Goal: Communication & Community: Answer question/provide support

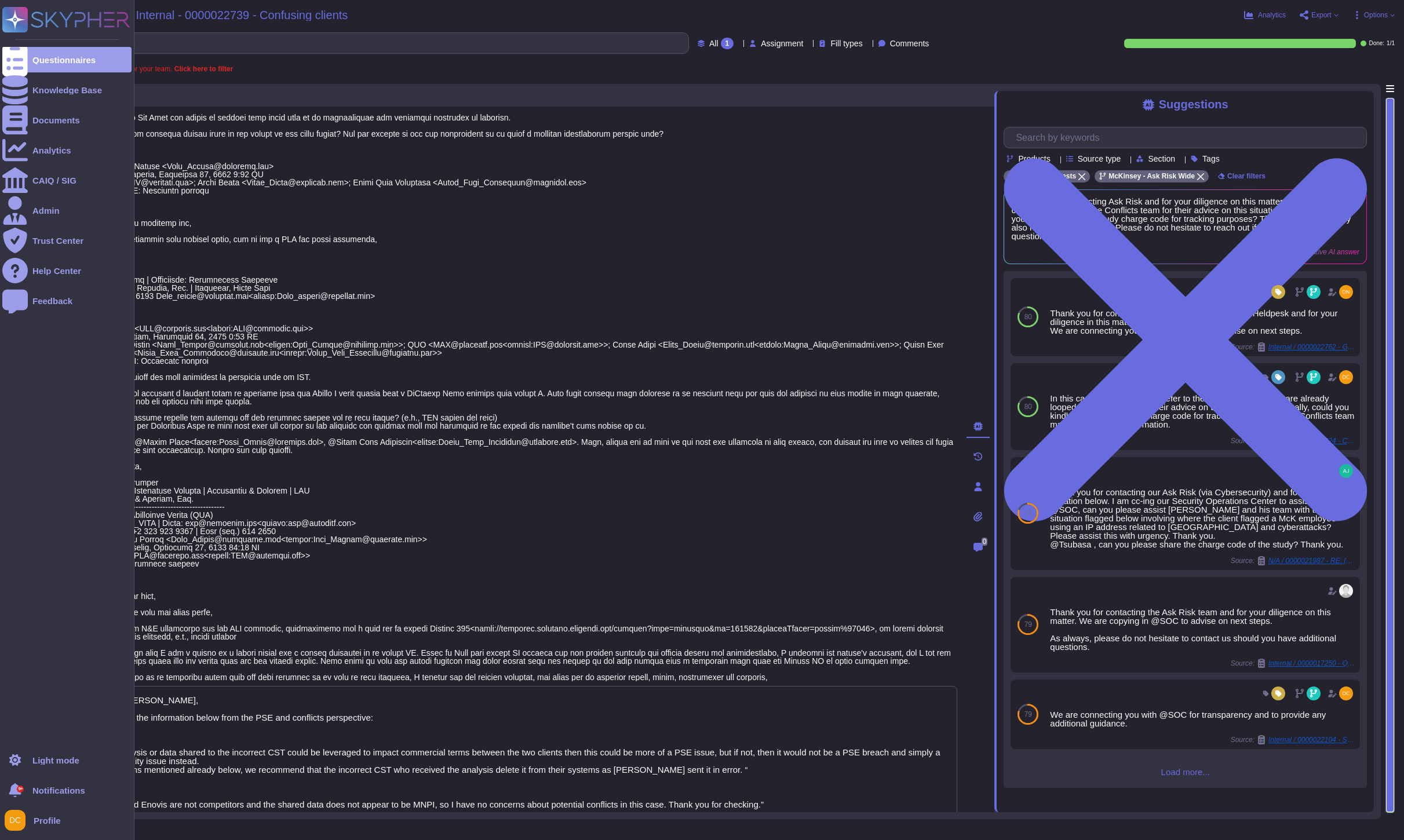
type textarea "Thanks, [PERSON_NAME], Please find the information below from the PSE and confl…"
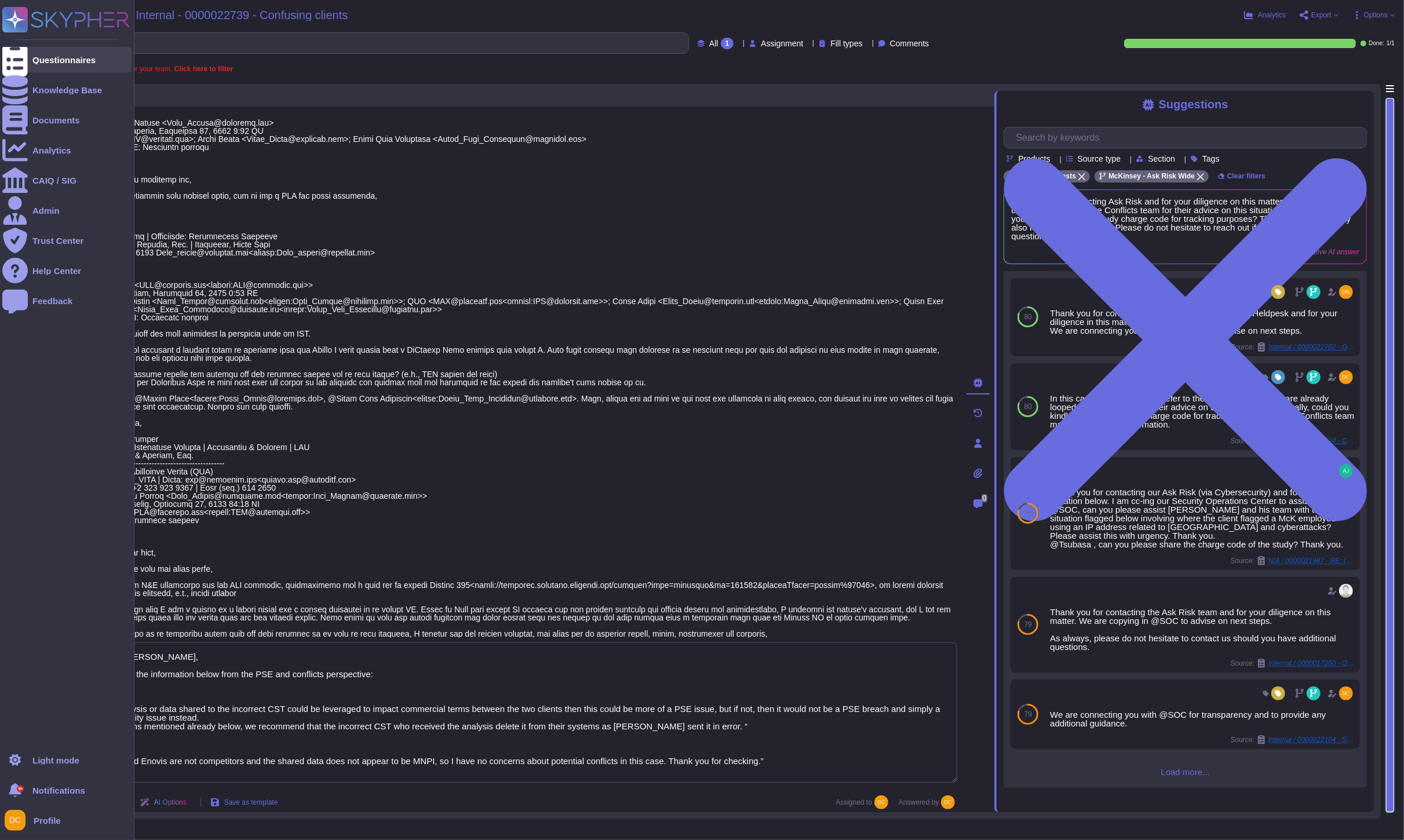
click at [18, 61] on icon at bounding box center [15, 60] width 26 height 34
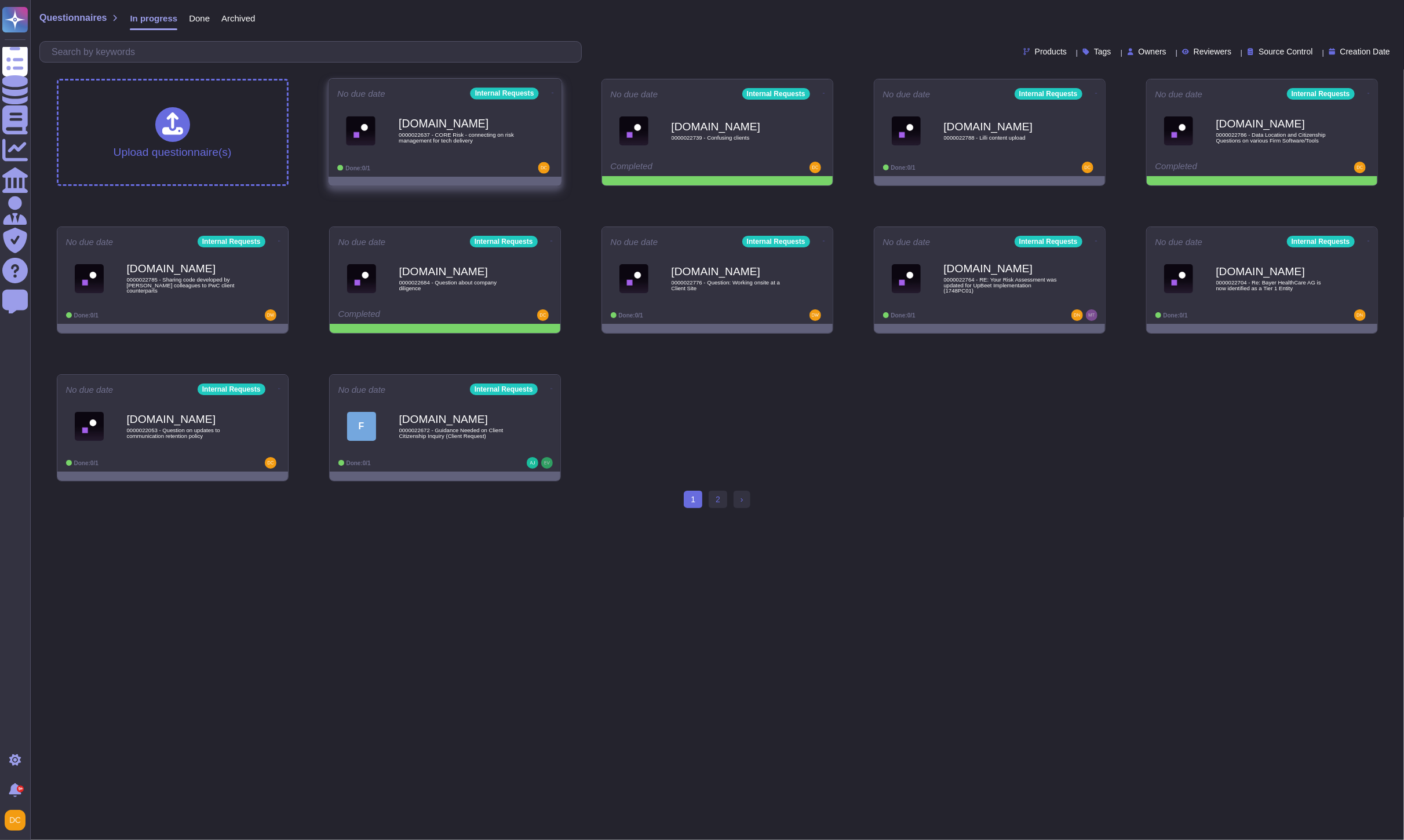
click at [478, 127] on b "[DOMAIN_NAME]" at bounding box center [457, 123] width 117 height 11
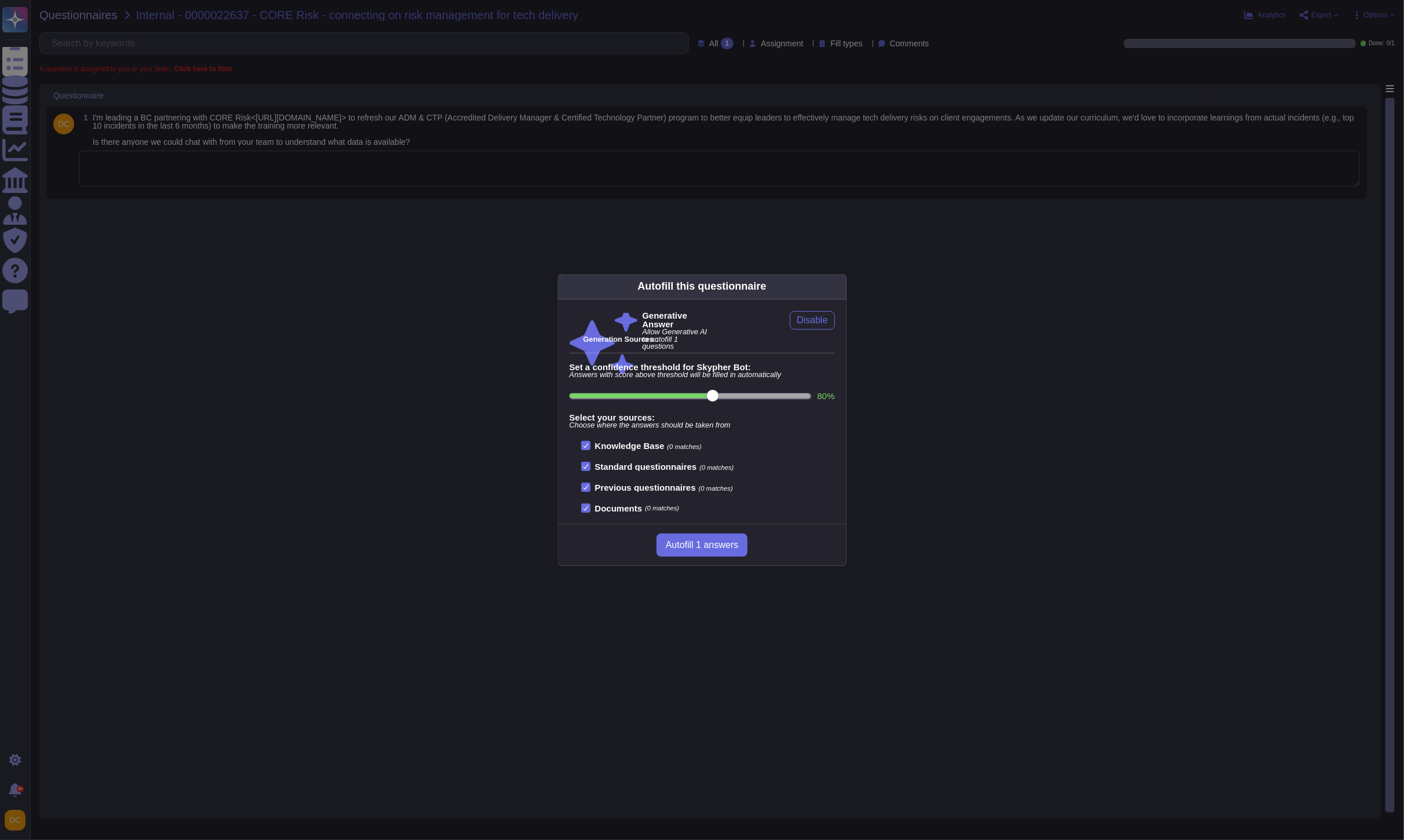
click at [177, 167] on div "Autofill this questionnaire Generative Answer Allow Generative AI to autofill 1…" at bounding box center [702, 420] width 1404 height 840
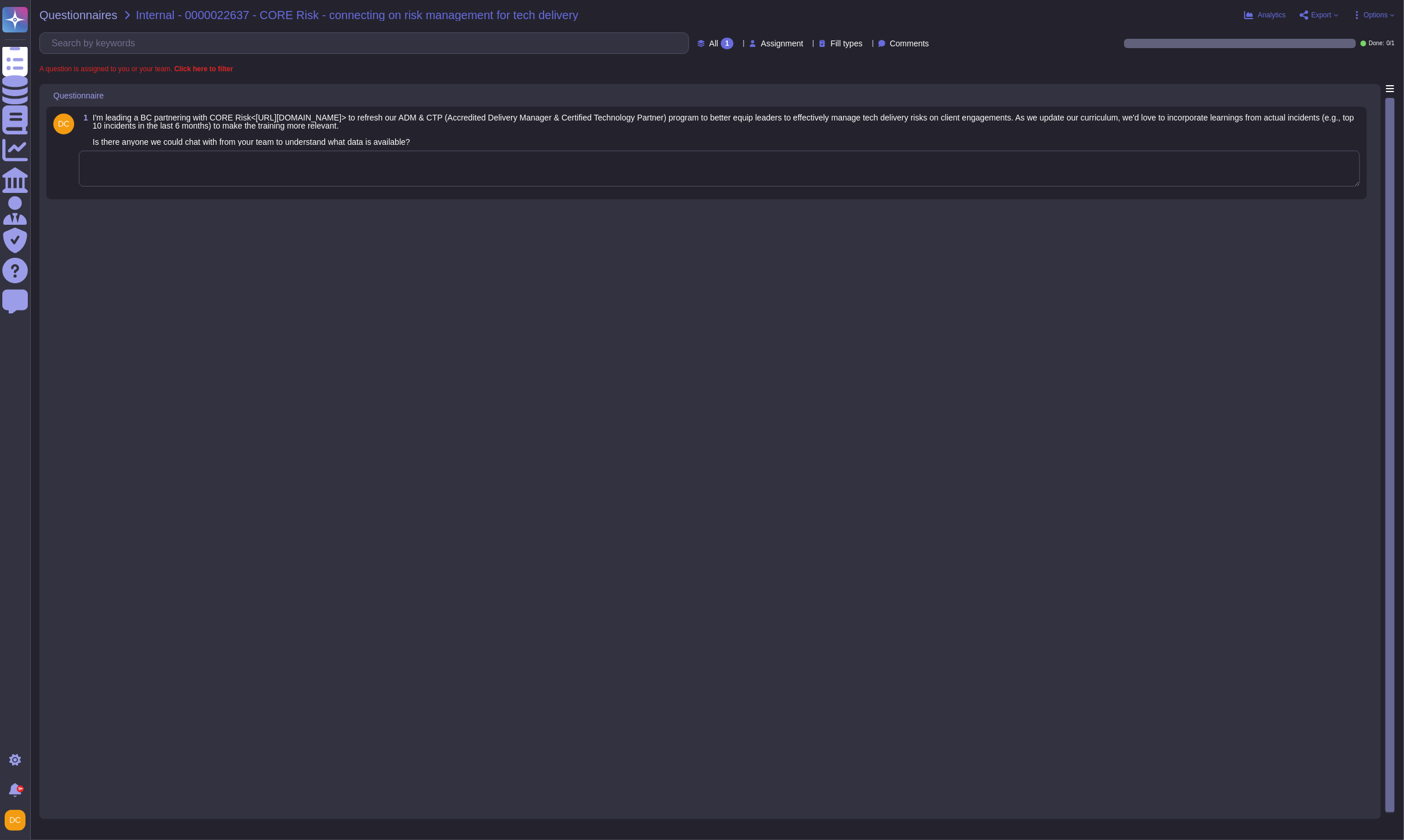
click at [266, 177] on textarea at bounding box center [720, 168] width 1281 height 36
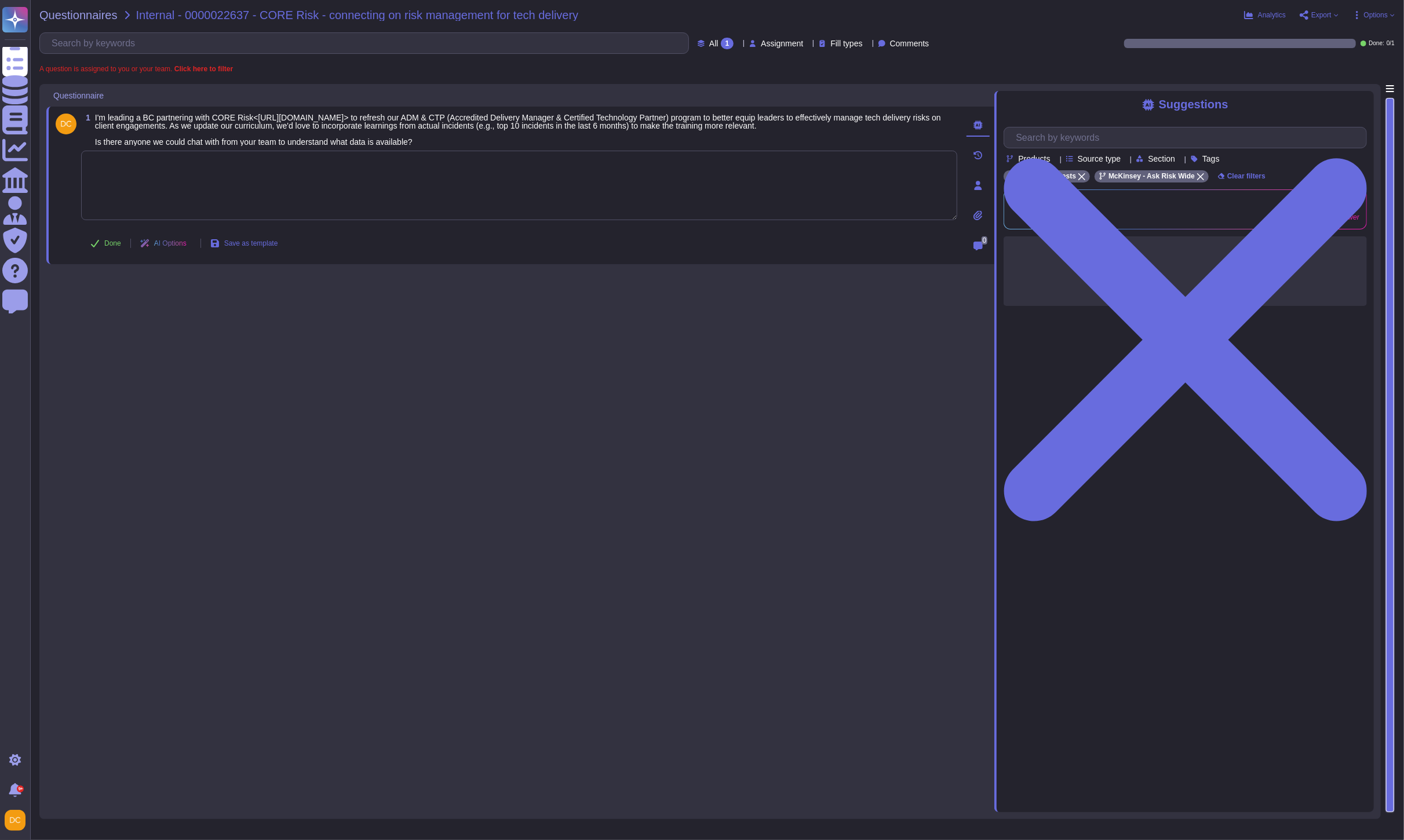
paste textarea "We are connecting you with @[PERSON_NAME] to assist with your request. @Prashan…"
type textarea "We are connecting you with @[PERSON_NAME] to assist with your request. @Prashan…"
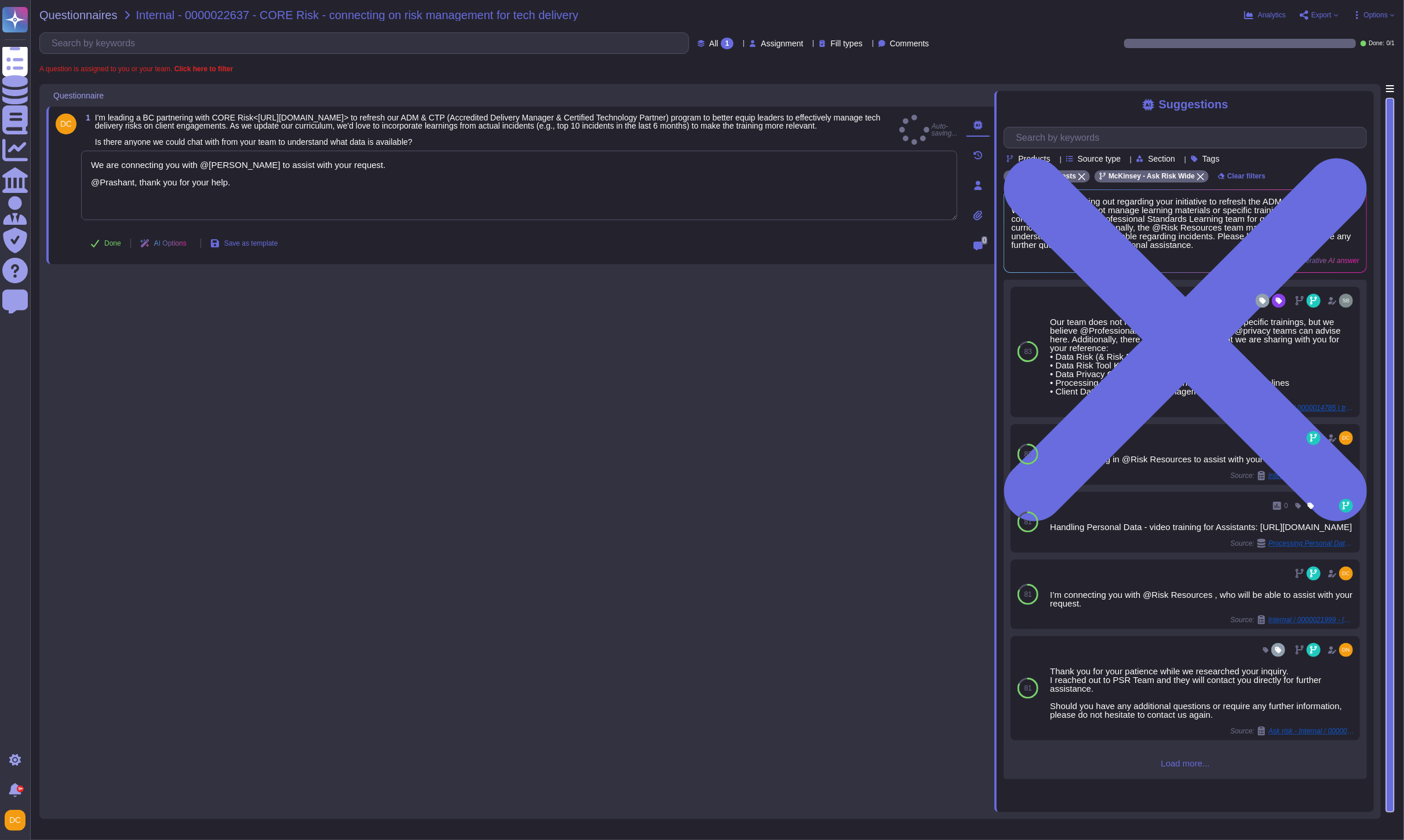
click at [131, 278] on div "1 I'm leading a BC partnering with CORE Risk<[URL][DOMAIN_NAME]> to refresh our…" at bounding box center [521, 448] width 948 height 728
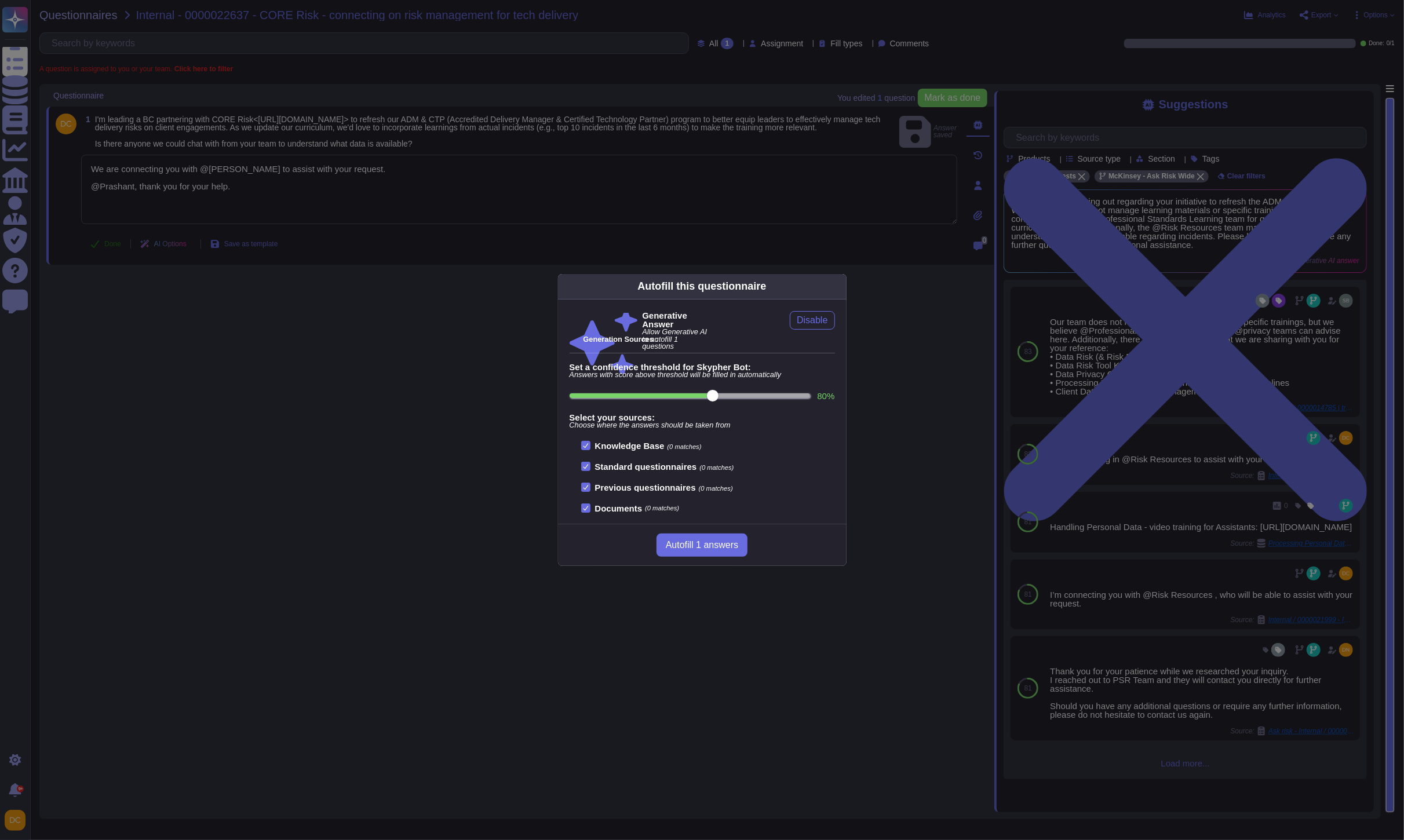
click at [110, 251] on div "Autofill this questionnaire Generative Answer Allow Generative AI to autofill 1…" at bounding box center [702, 420] width 1404 height 840
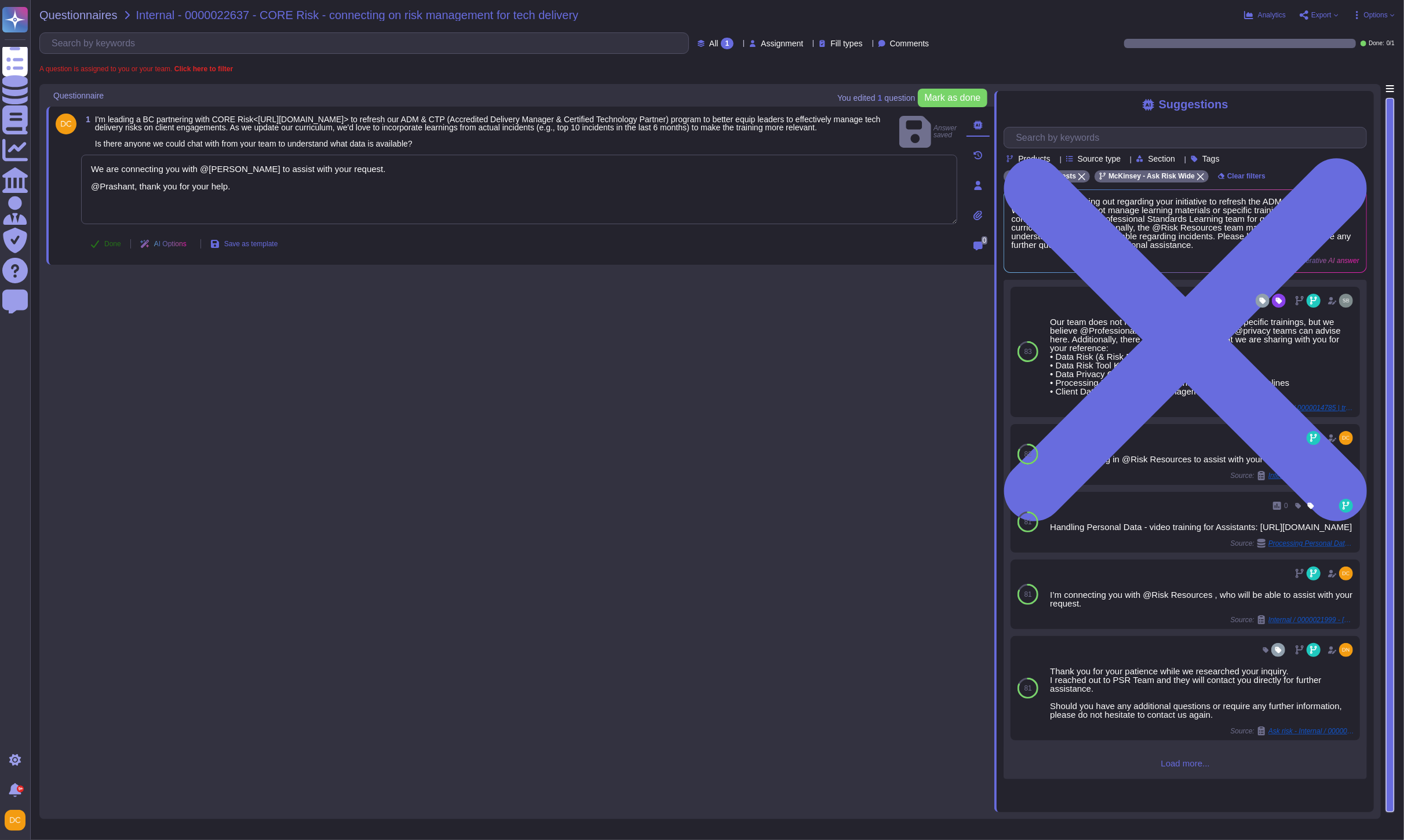
click at [110, 247] on span "Done" at bounding box center [113, 244] width 17 height 7
